Goal: Information Seeking & Learning: Learn about a topic

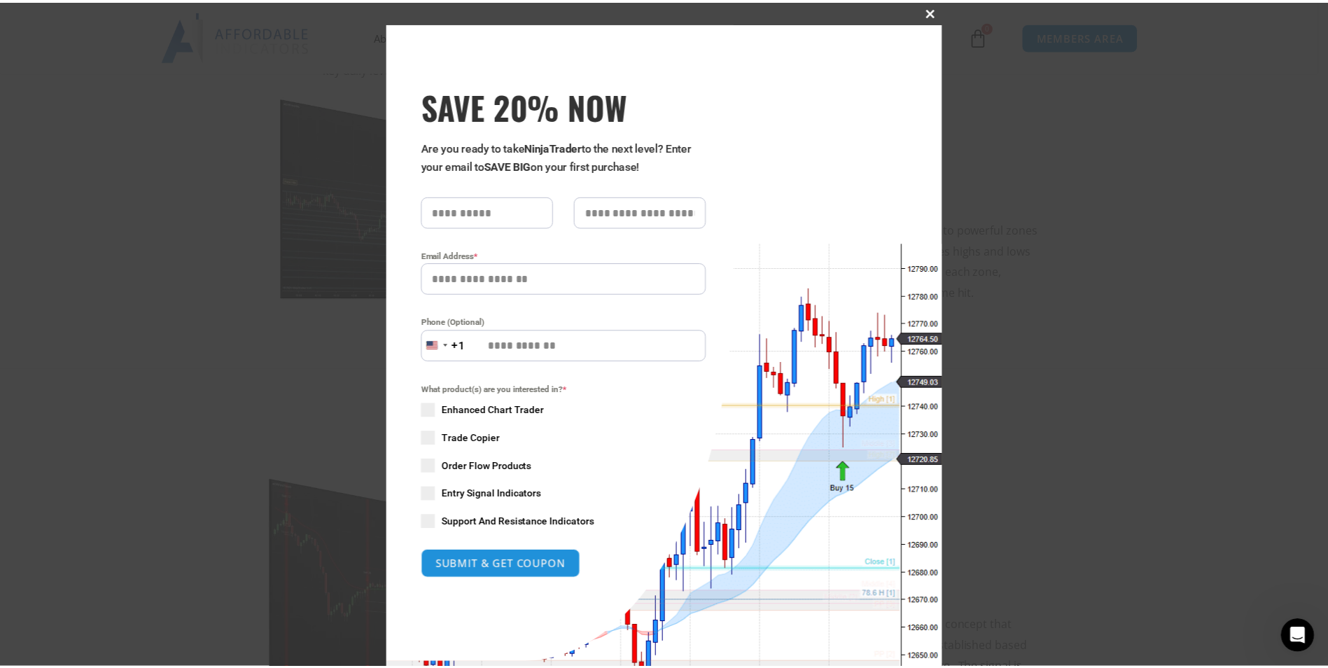
scroll to position [85, 0]
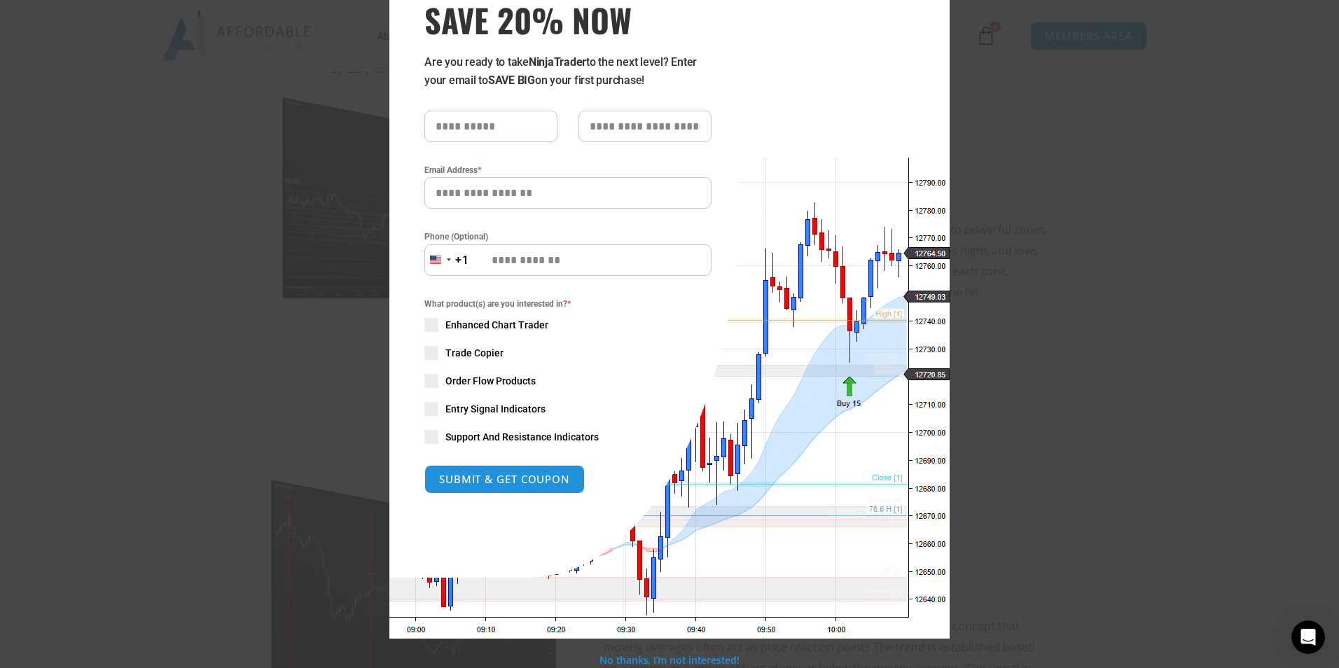
click at [1049, 218] on div "Close this module SAVE 20% NOW Are you ready to take NinjaTrader to the next le…" at bounding box center [669, 334] width 1339 height 668
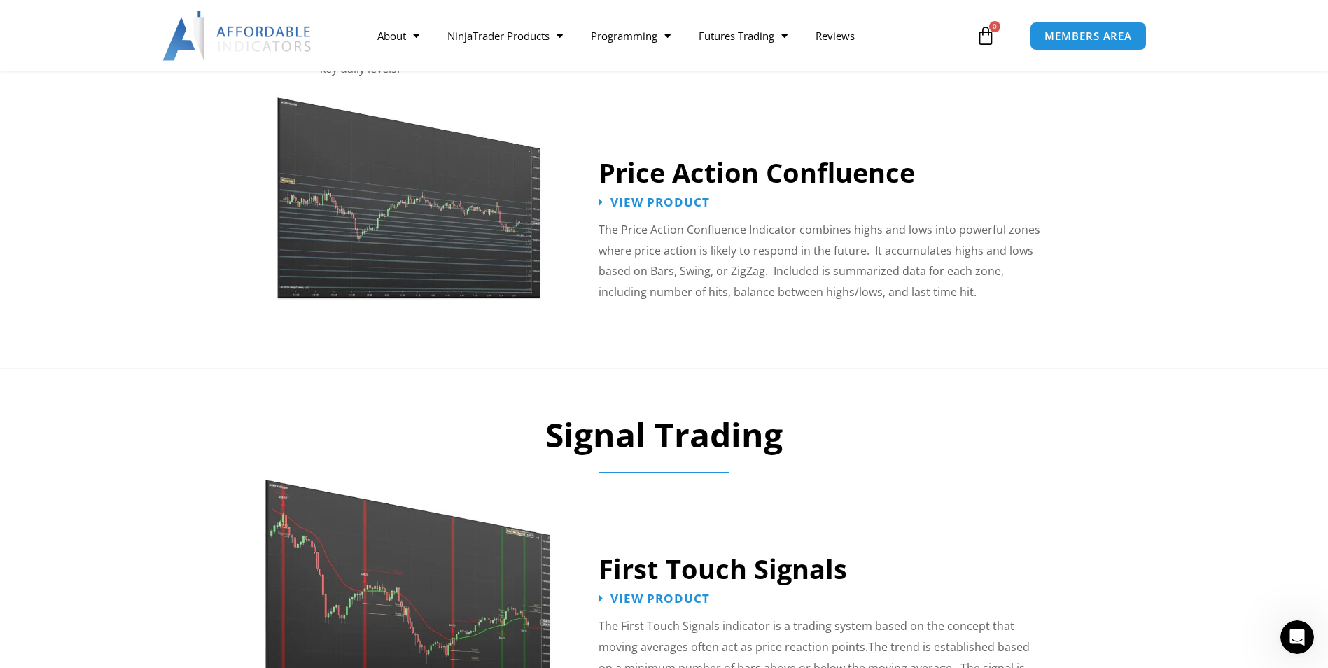
click at [508, 590] on img at bounding box center [409, 574] width 288 height 248
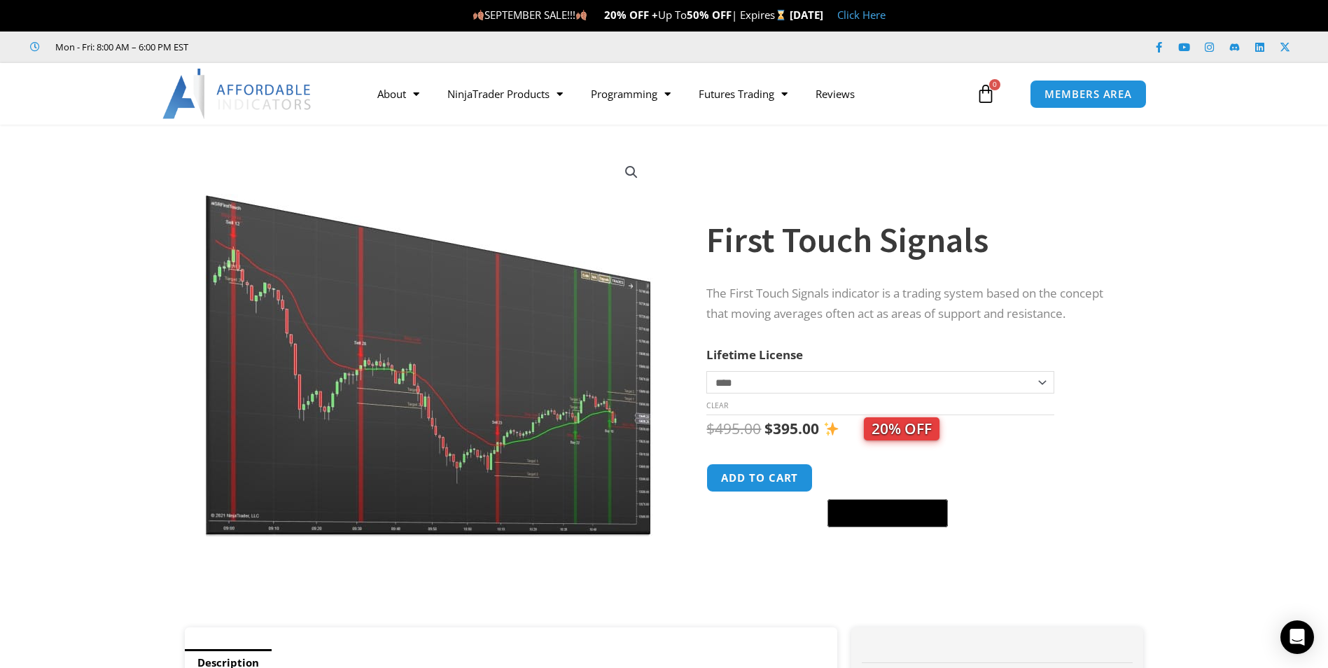
click at [838, 392] on select "**********" at bounding box center [879, 382] width 347 height 22
click at [849, 351] on th "Lifetime License" at bounding box center [879, 354] width 347 height 21
click at [93, 162] on section "**********" at bounding box center [664, 383] width 1328 height 489
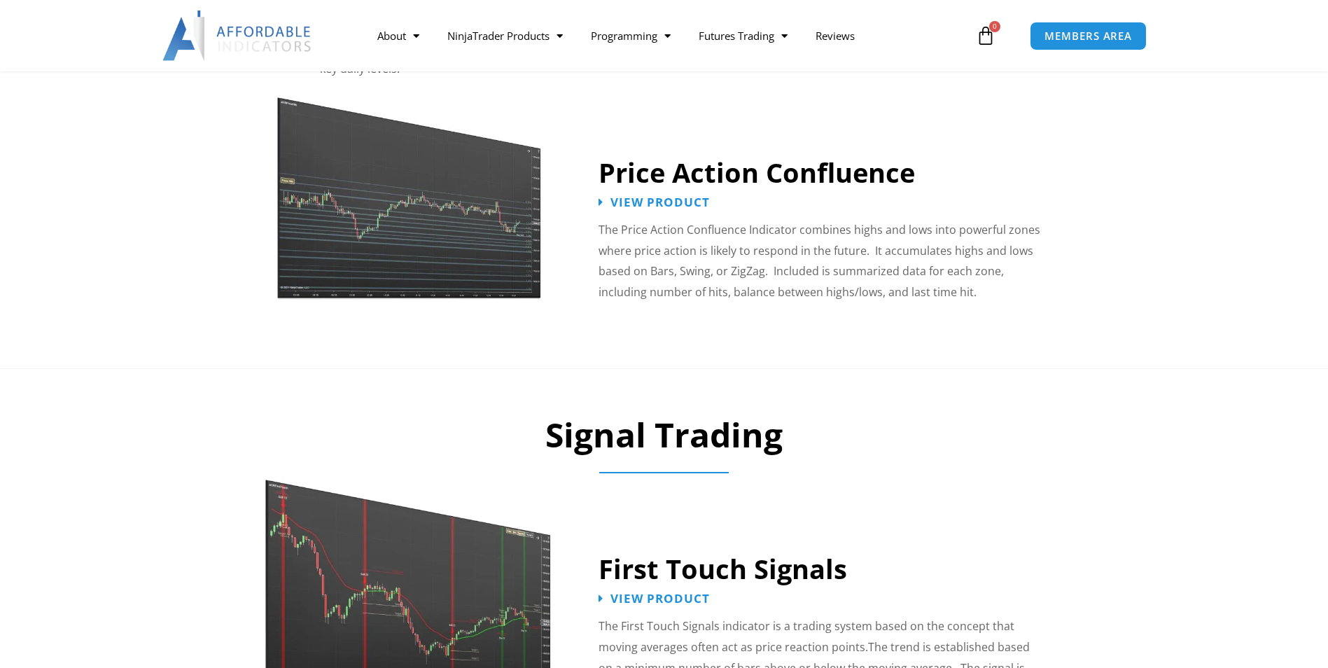
scroll to position [770, 0]
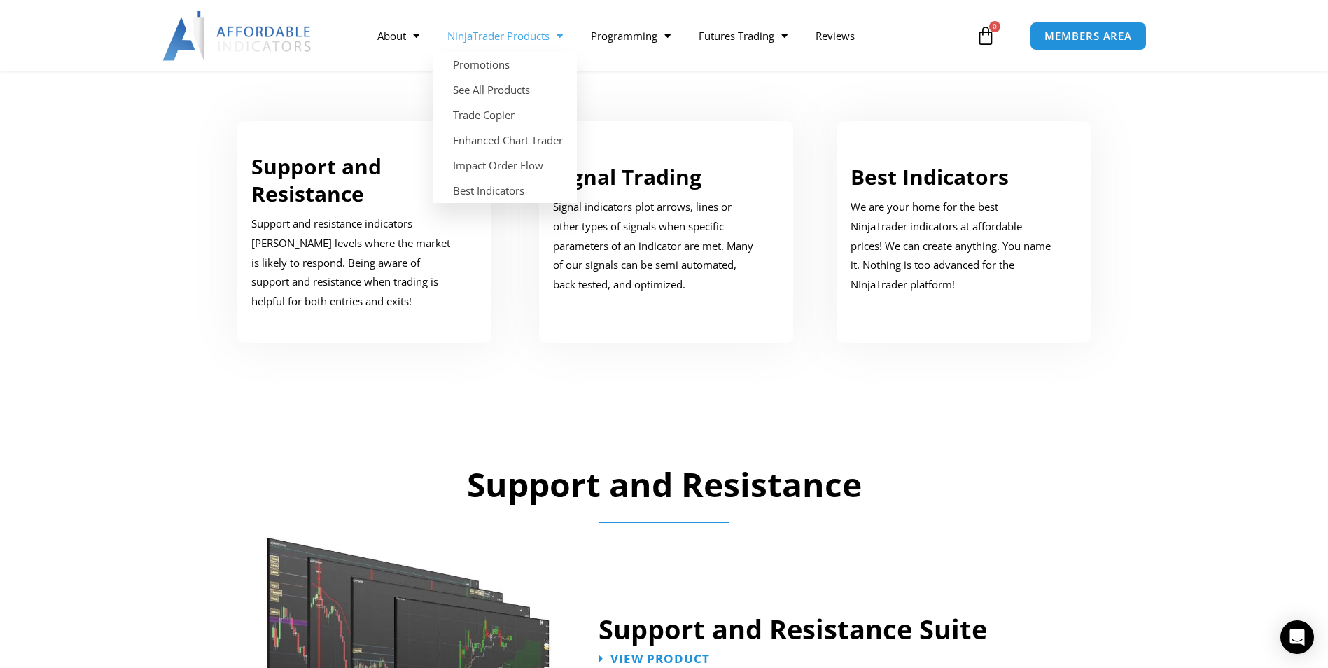
click at [503, 38] on link "NinjaTrader Products" at bounding box center [505, 36] width 144 height 32
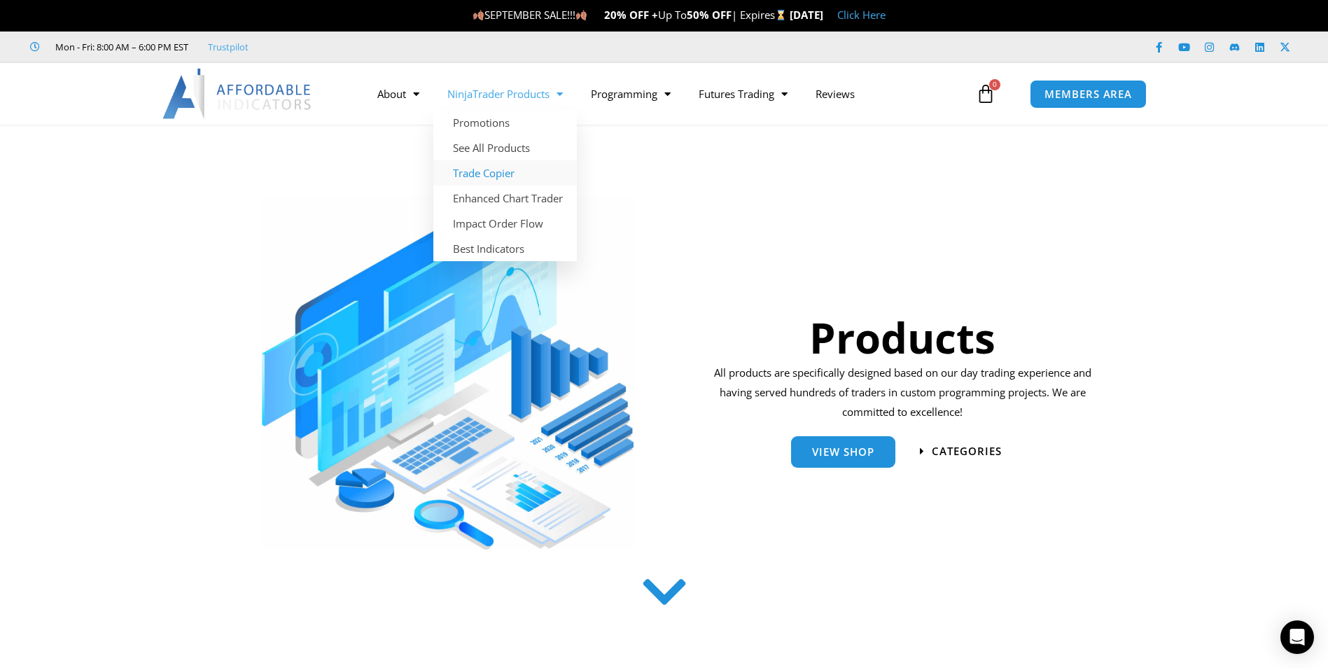
click at [503, 178] on link "Trade Copier" at bounding box center [505, 172] width 144 height 25
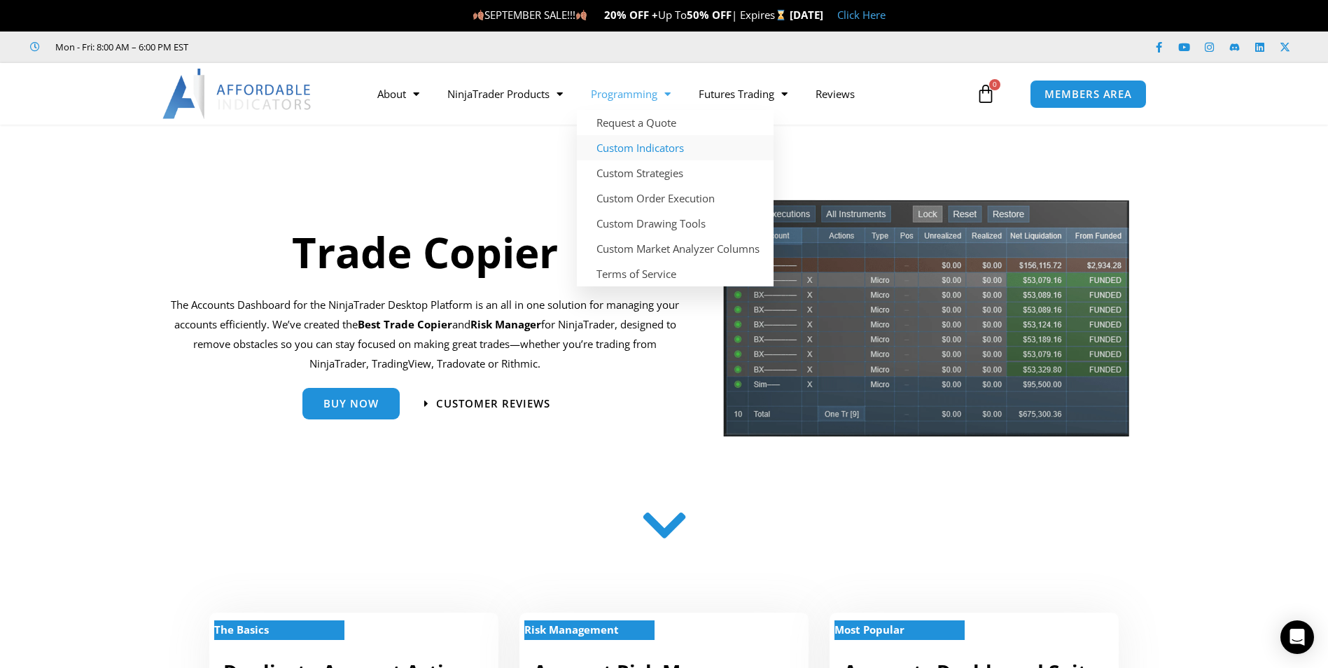
click at [640, 149] on link "Custom Indicators" at bounding box center [675, 147] width 197 height 25
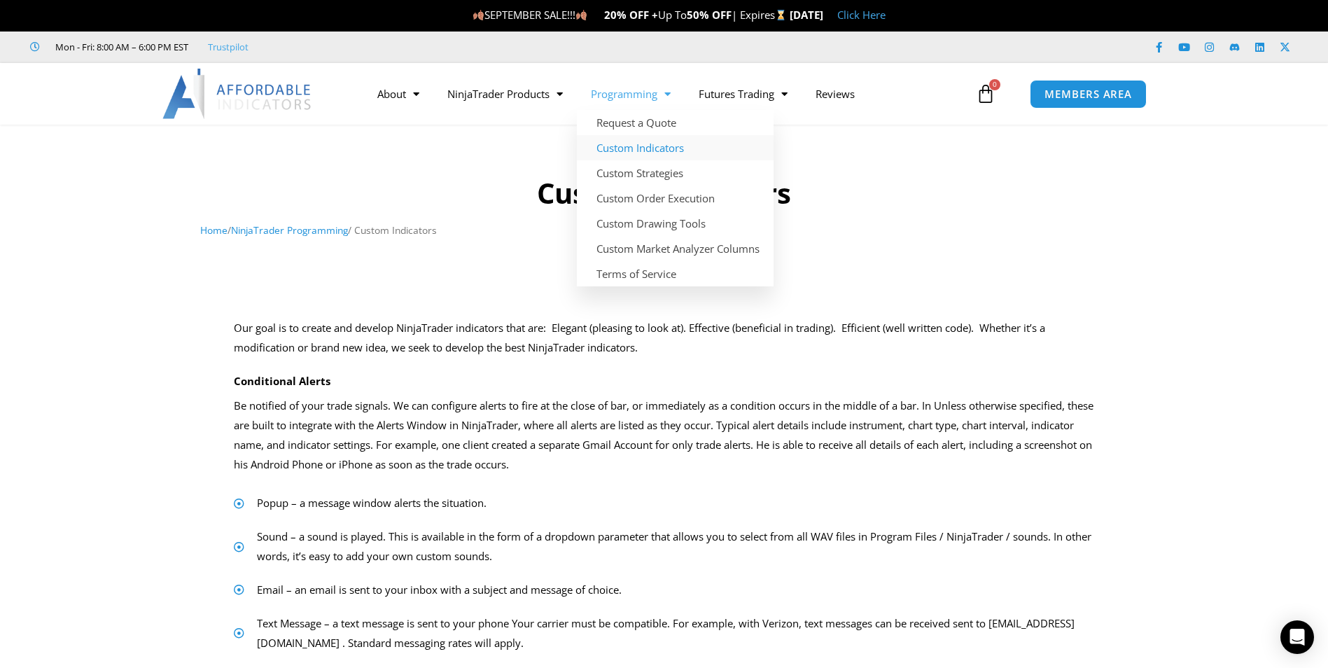
click at [640, 92] on link "Programming" at bounding box center [631, 94] width 108 height 32
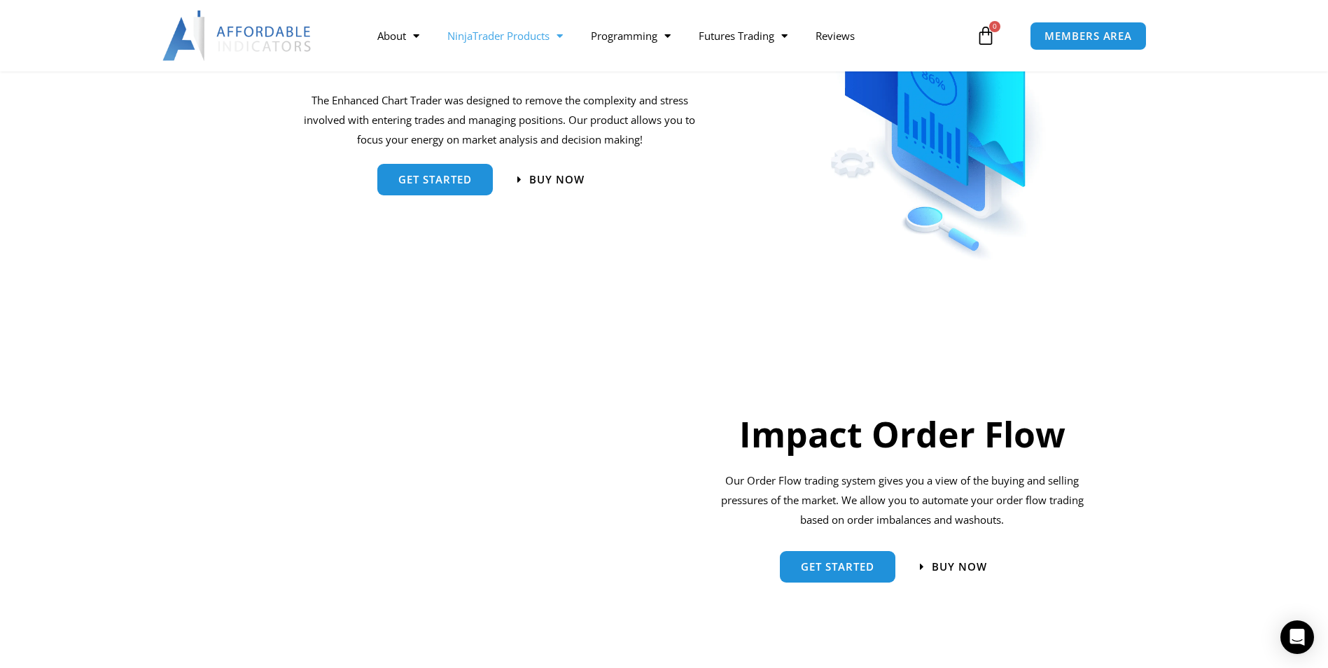
scroll to position [513, 0]
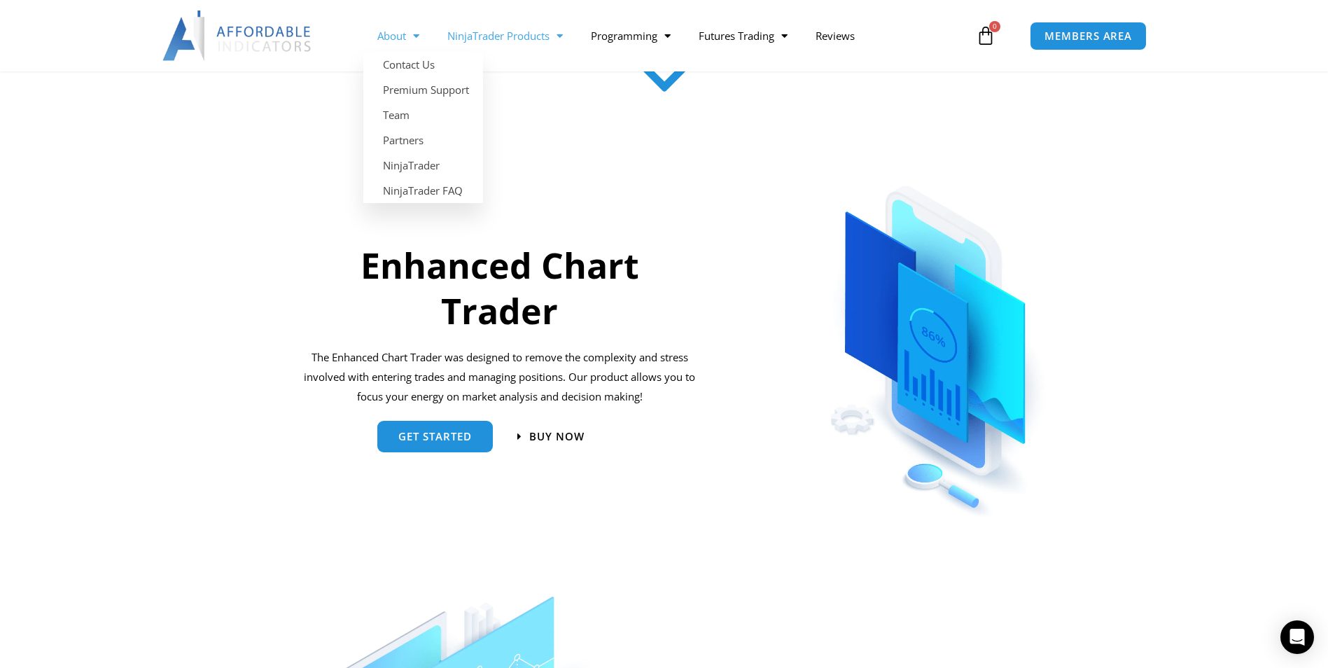
click at [395, 39] on link "About" at bounding box center [398, 36] width 70 height 32
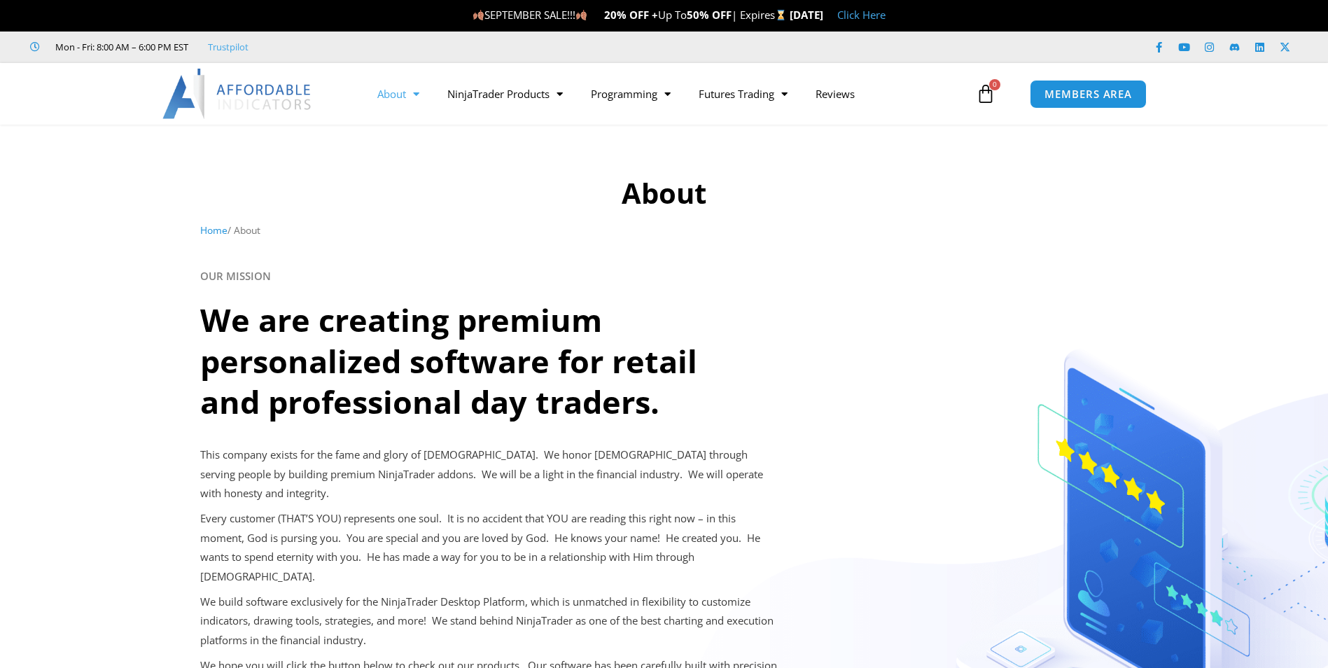
click at [393, 88] on link "About" at bounding box center [398, 94] width 70 height 32
click at [408, 226] on link "NinjaTrader" at bounding box center [423, 223] width 120 height 25
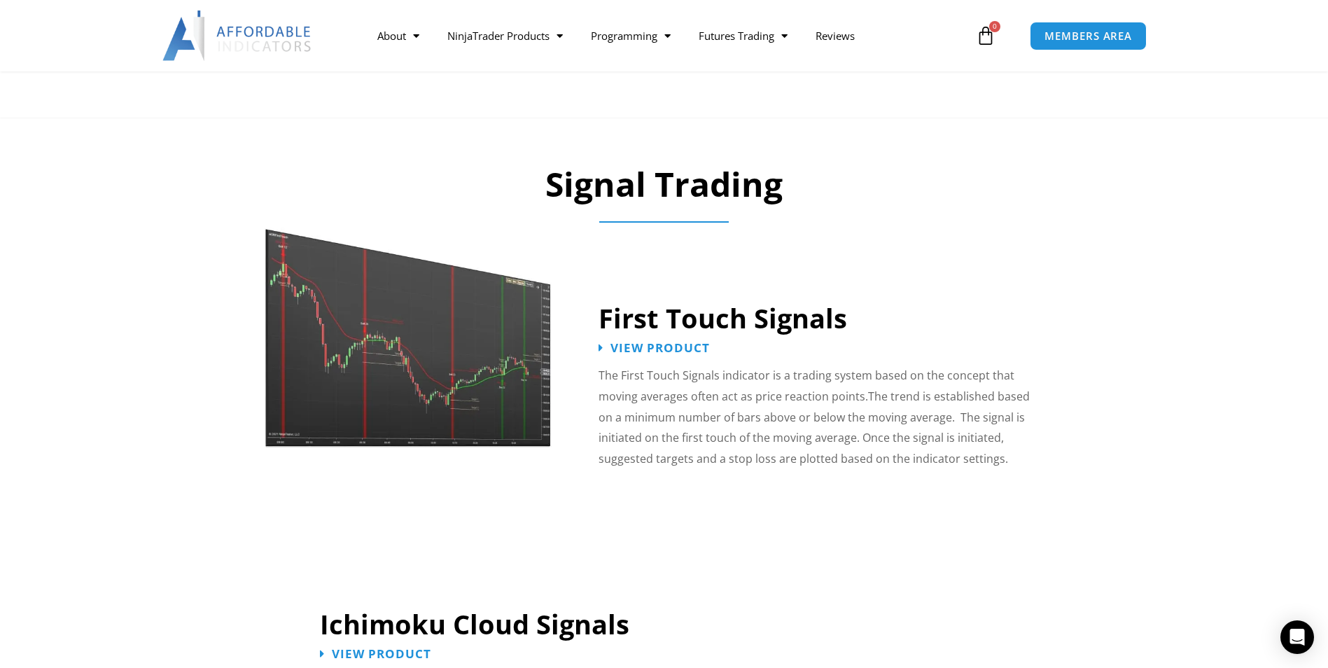
scroll to position [2054, 0]
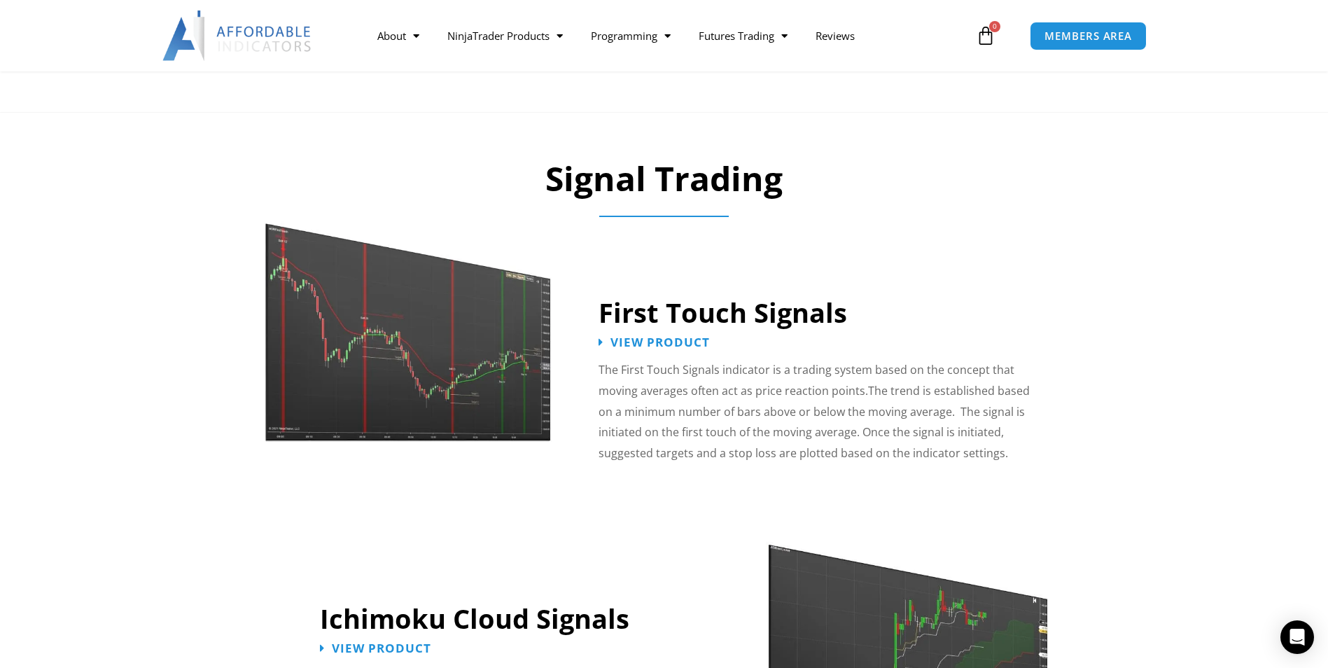
click at [421, 319] on img at bounding box center [409, 318] width 288 height 248
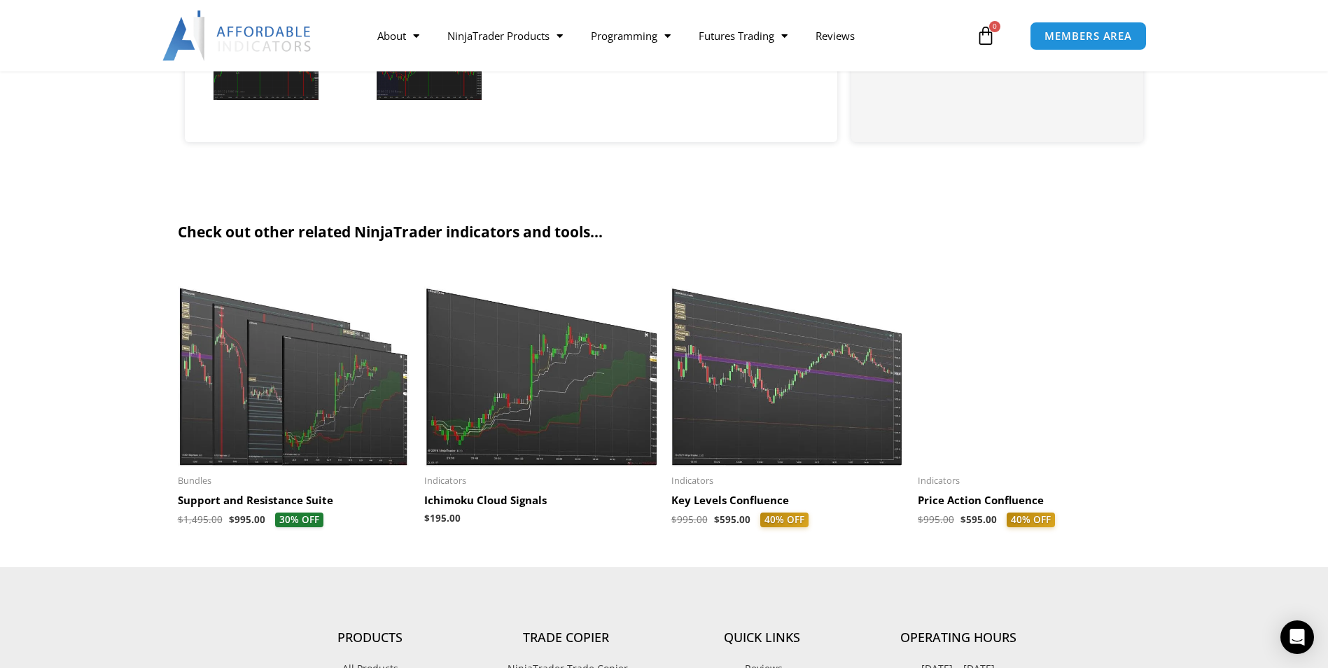
scroll to position [1797, 0]
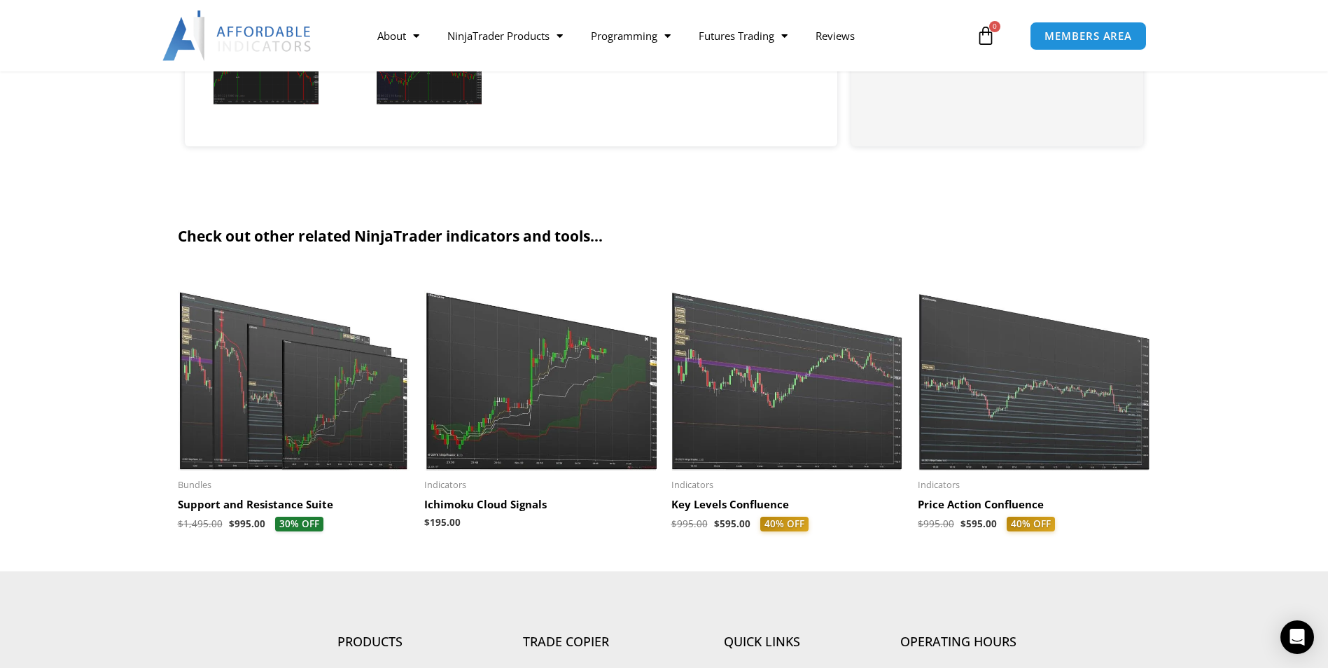
click at [230, 405] on img at bounding box center [294, 370] width 233 height 200
